Goal: Information Seeking & Learning: Learn about a topic

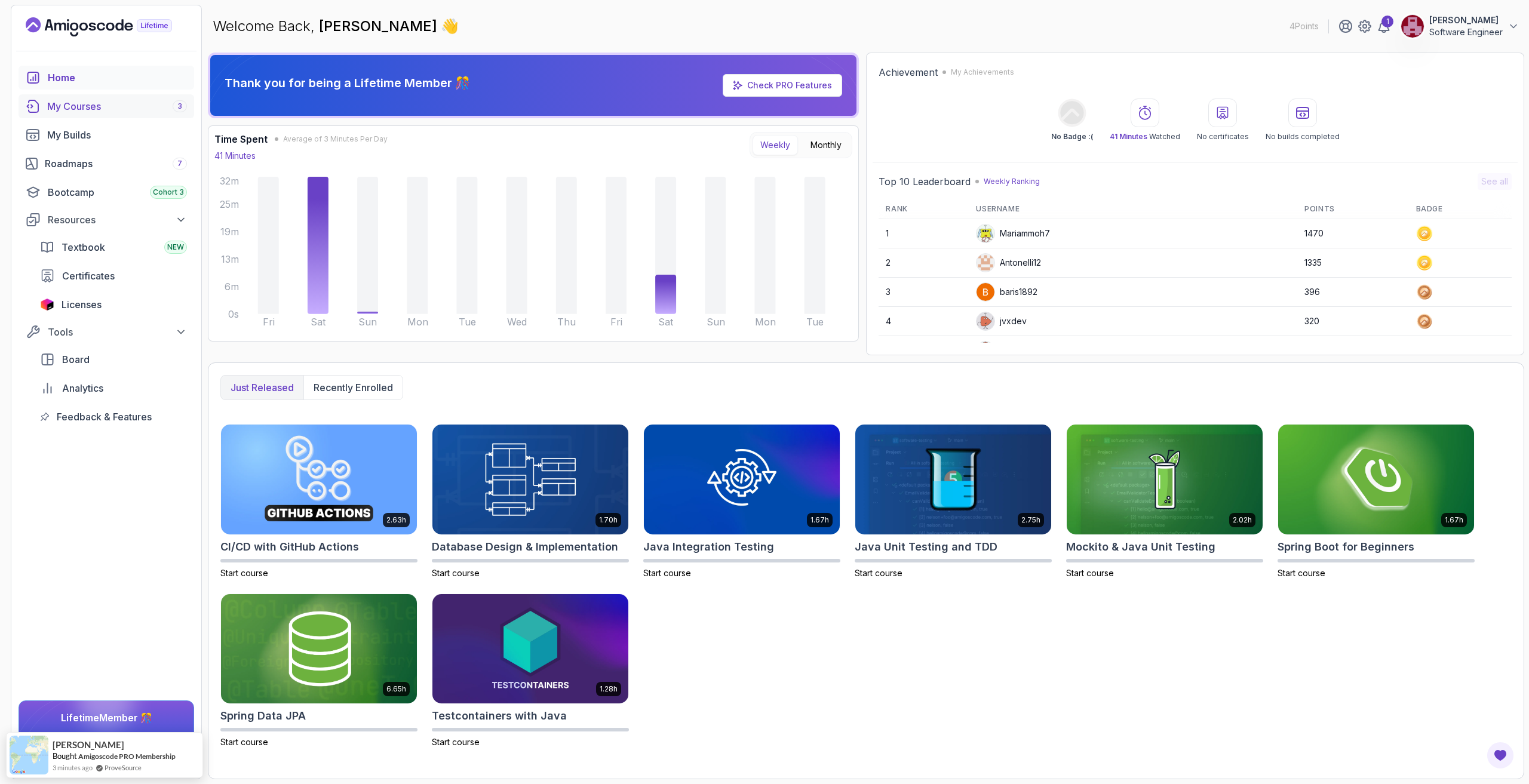
click at [141, 112] on div "My Courses 3" at bounding box center [117, 106] width 140 height 15
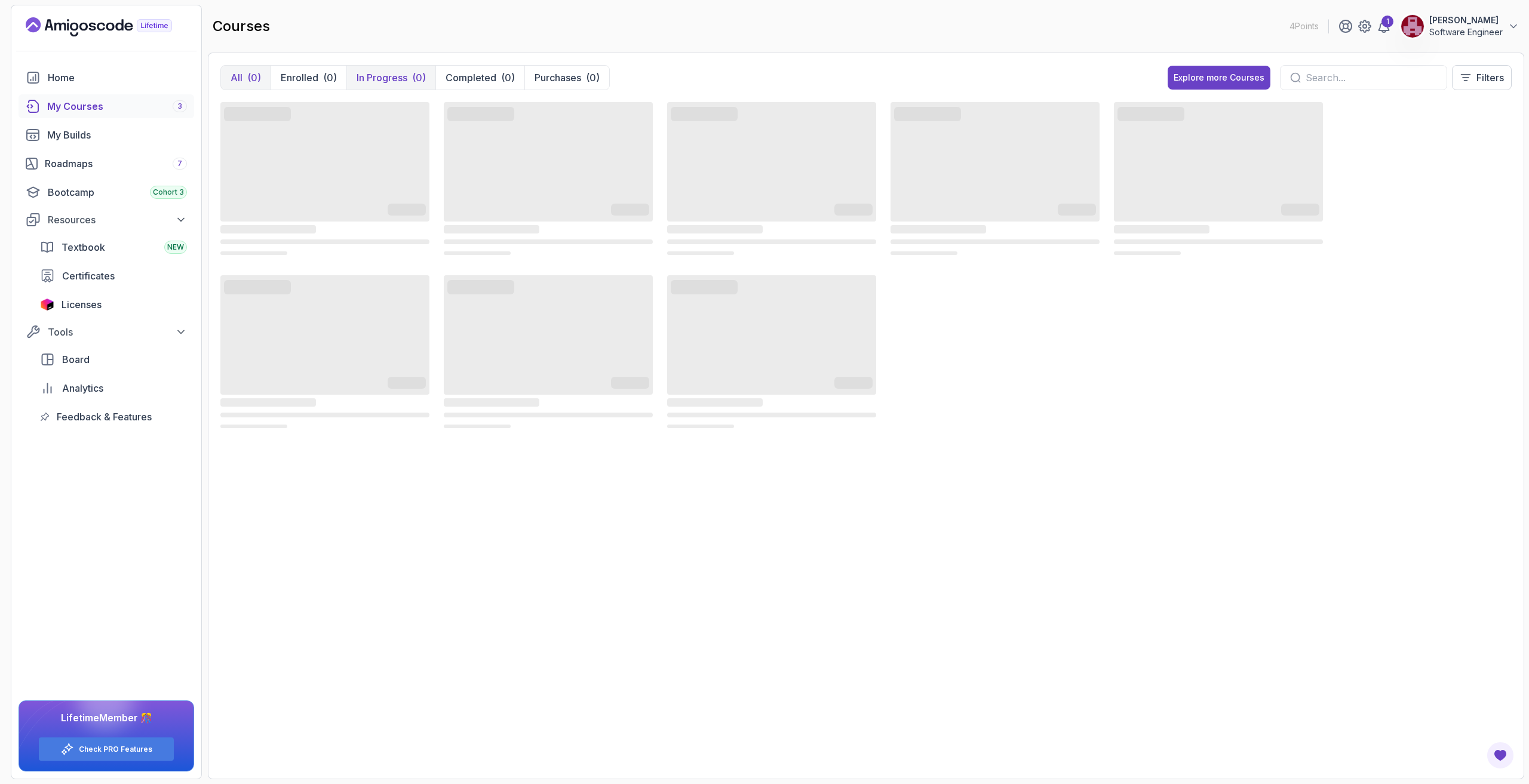
click at [376, 74] on p "In Progress" at bounding box center [382, 78] width 51 height 15
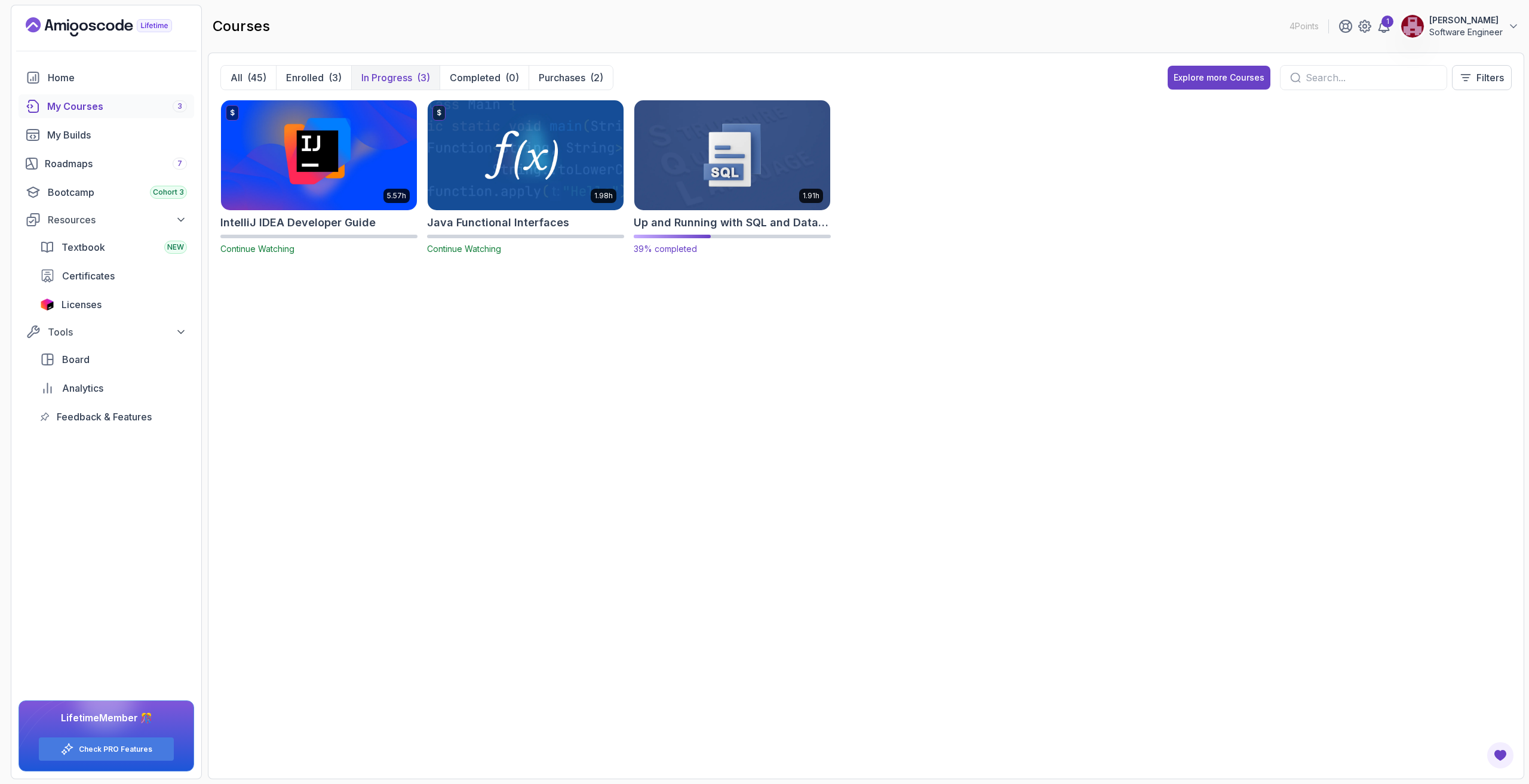
click at [717, 172] on img at bounding box center [732, 155] width 205 height 115
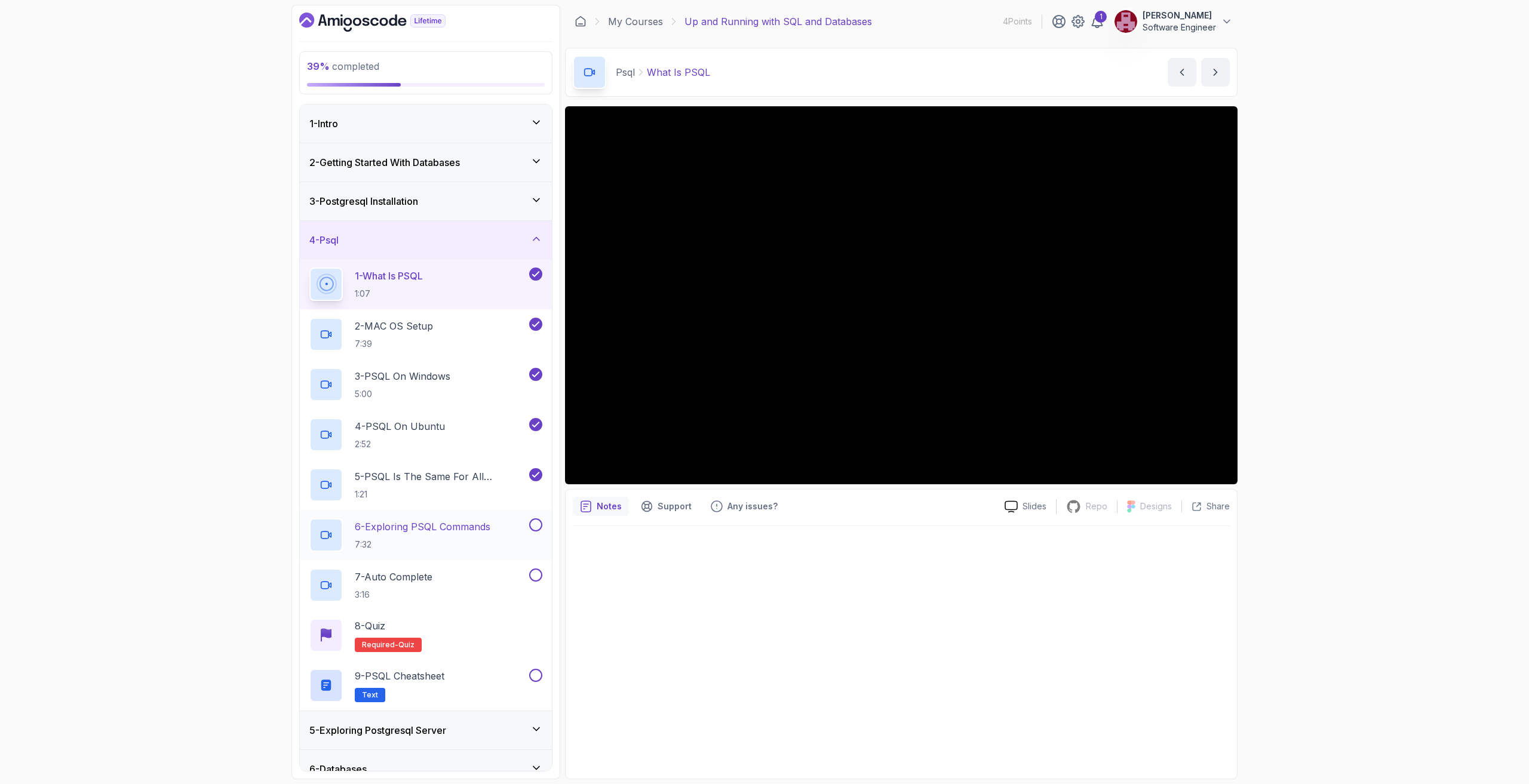
click at [466, 520] on p "6 - Exploring PSQL Commands" at bounding box center [423, 527] width 136 height 15
click at [1300, 266] on div "39 % completed 1 - Intro 2 - Getting Started With Databases 3 - Postgresql Inst…" at bounding box center [764, 392] width 1529 height 784
click at [468, 515] on div "6 - Exploring PSQL Commands 7:32" at bounding box center [426, 535] width 252 height 50
click at [533, 555] on div "6 - Exploring PSQL Commands 7:32" at bounding box center [426, 535] width 252 height 50
click at [988, 9] on div "My Courses Up and Running with SQL and Databases 4 Points 1 Alex J Software Eng…" at bounding box center [901, 21] width 673 height 34
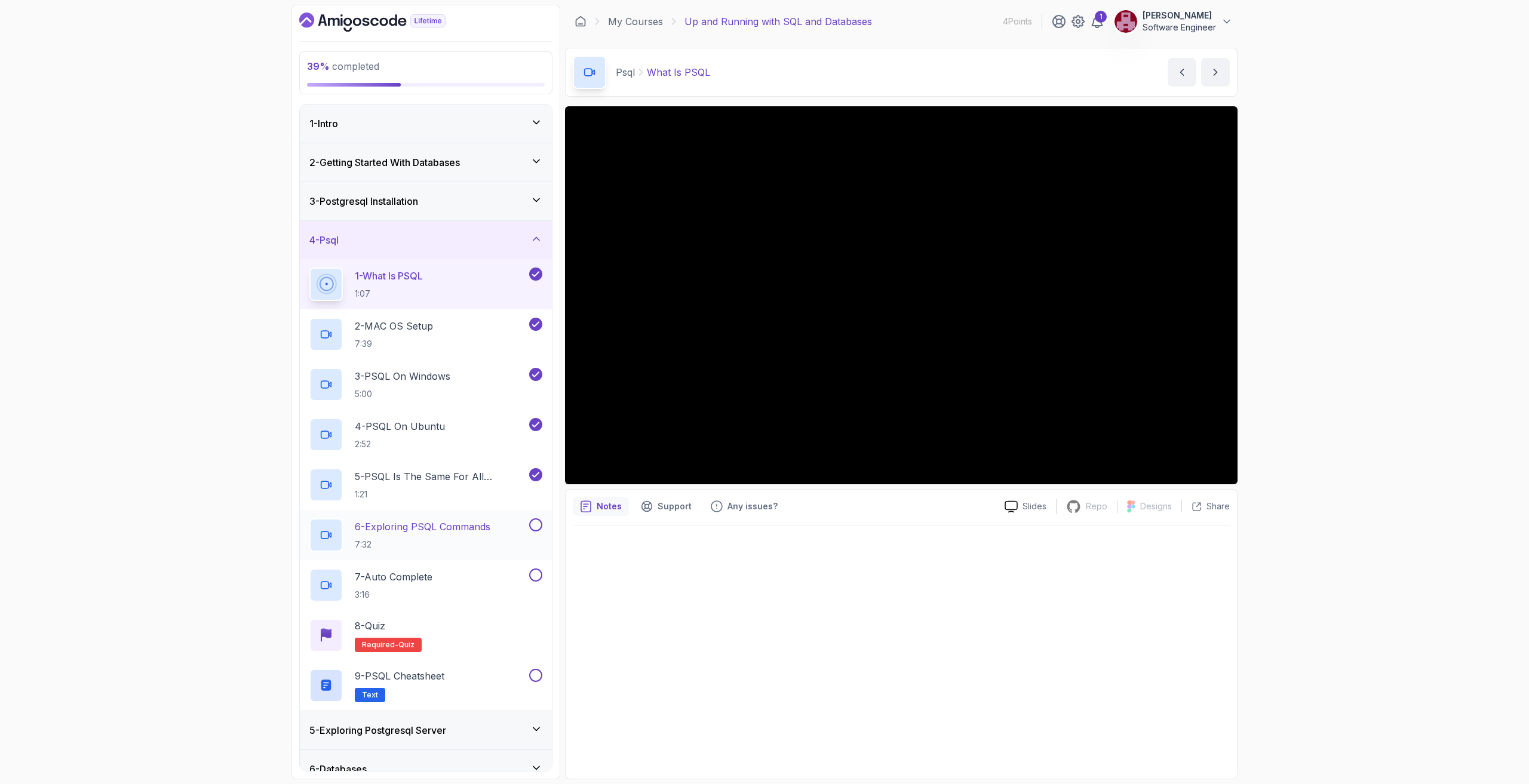
click at [379, 547] on p "7:32" at bounding box center [423, 544] width 136 height 12
click at [221, 124] on div "39 % completed 1 - Intro 2 - Getting Started With Databases 3 - Postgresql Inst…" at bounding box center [764, 392] width 1529 height 784
click at [1101, 21] on div "1" at bounding box center [1101, 16] width 12 height 12
